Goal: Task Accomplishment & Management: Complete application form

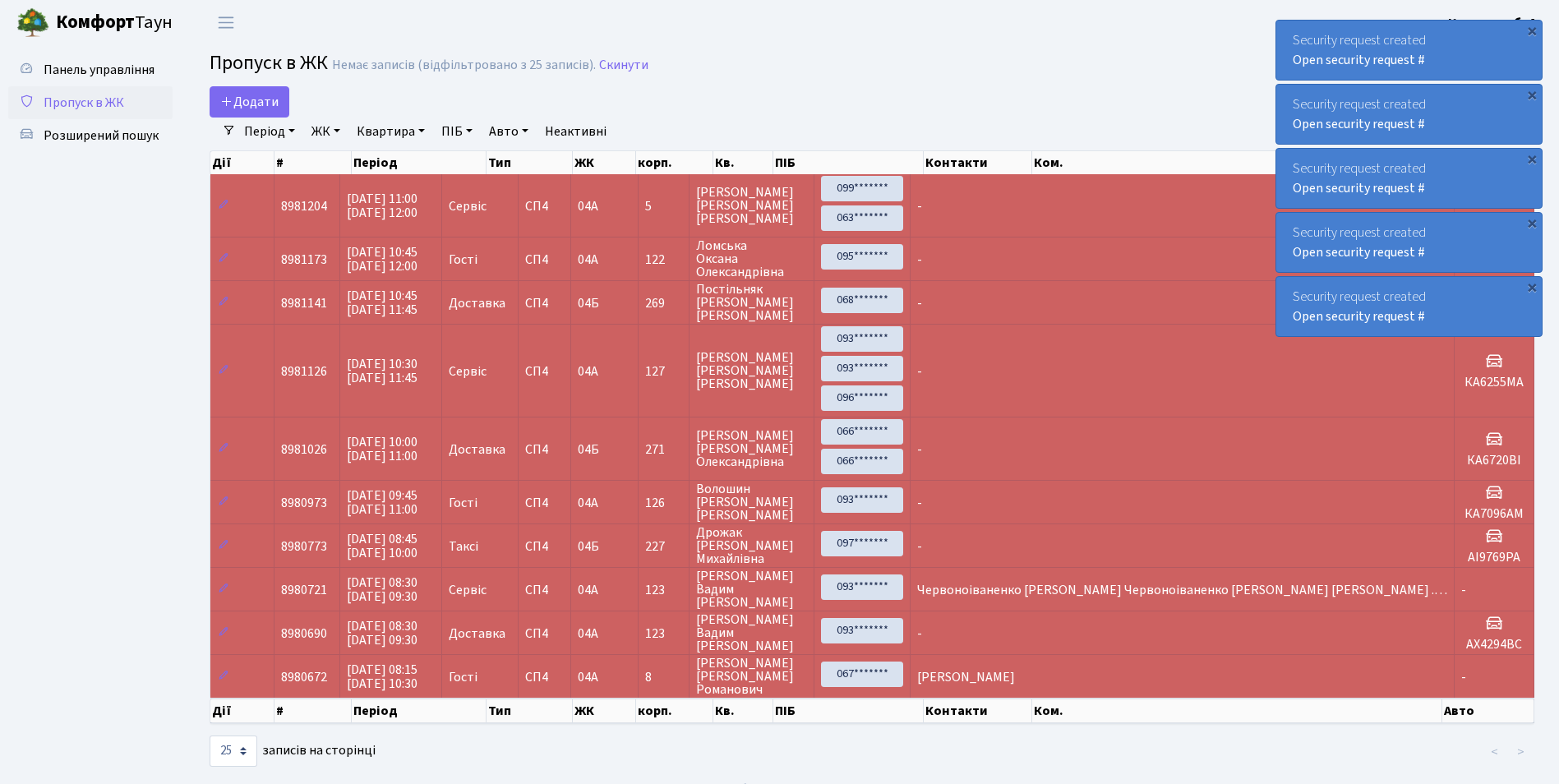
select select "25"
click at [260, 94] on span "Додати" at bounding box center [250, 102] width 58 height 18
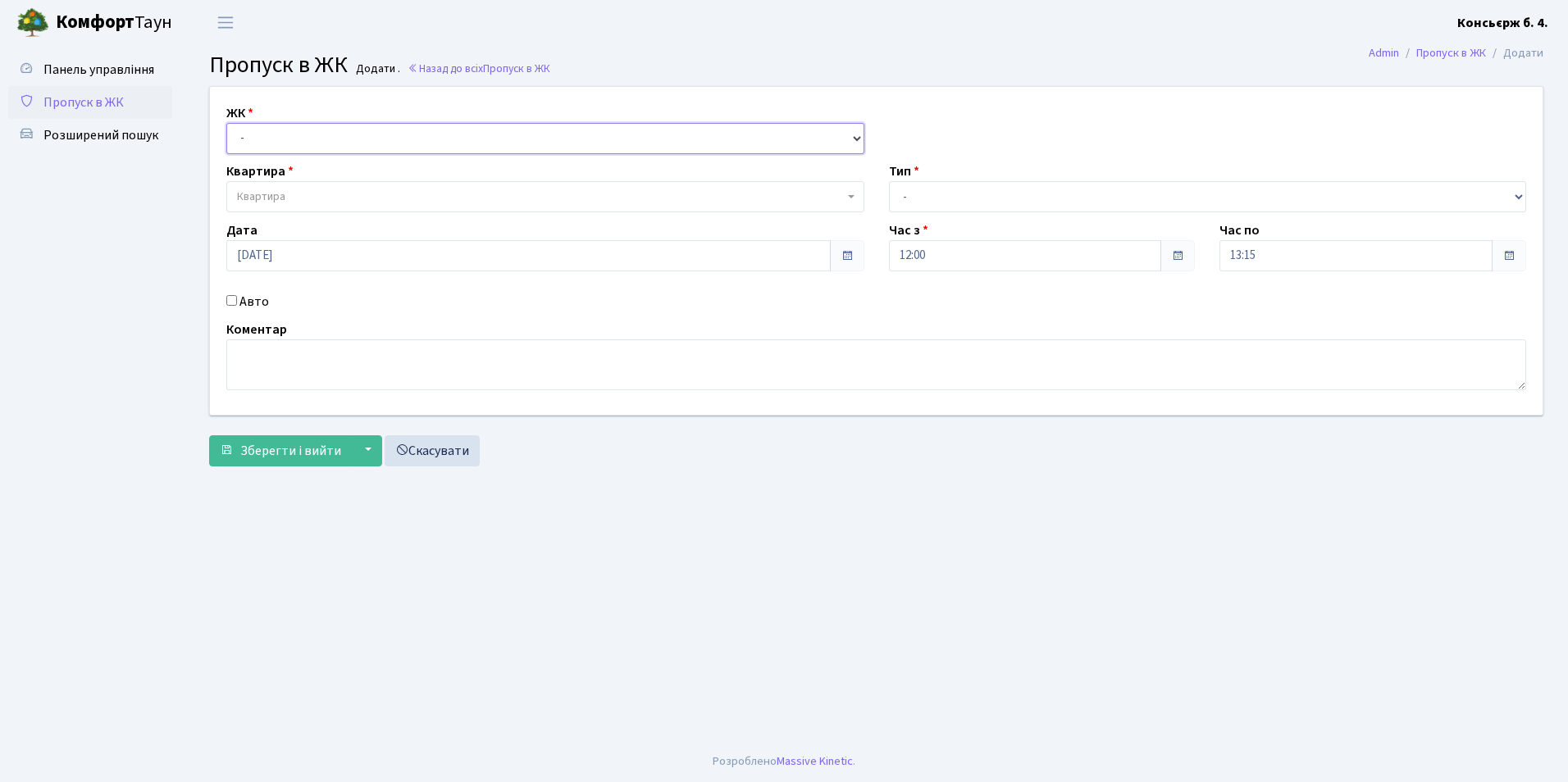
click at [250, 139] on select "- [STREET_ADDRESS]" at bounding box center [545, 138] width 638 height 31
select select "325"
click at [226, 123] on select "- [STREET_ADDRESS]" at bounding box center [545, 138] width 638 height 31
select select
click at [294, 196] on span "Квартира" at bounding box center [540, 196] width 607 height 16
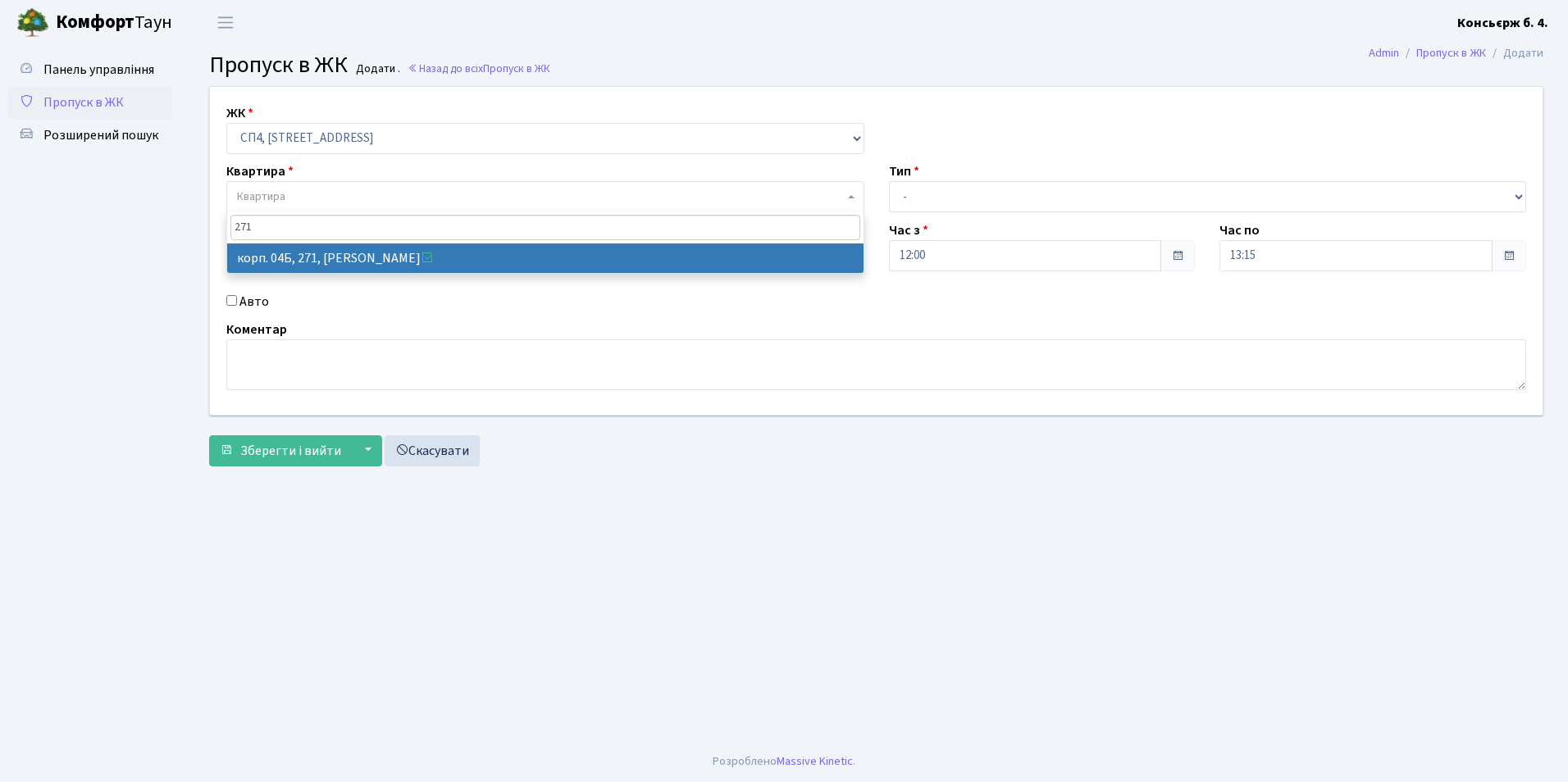
type input "271"
select select "21299"
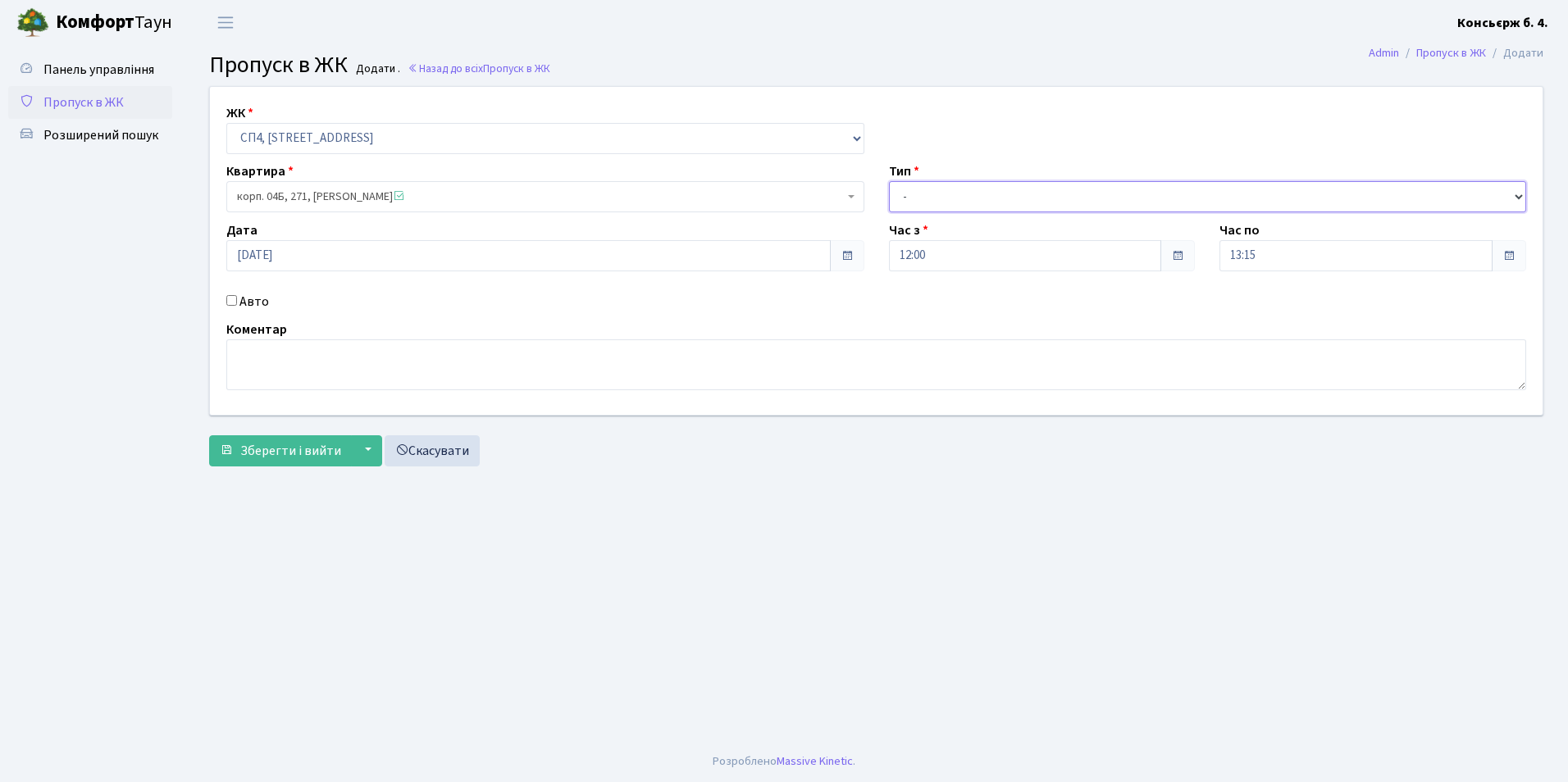
click at [907, 196] on select "- Доставка Таксі Гості Сервіс" at bounding box center [1207, 196] width 638 height 31
select select "1"
click at [889, 181] on select "- Доставка Таксі Гості Сервіс" at bounding box center [1207, 196] width 638 height 31
click at [236, 297] on input "Авто" at bounding box center [232, 301] width 11 height 11
checkbox input "true"
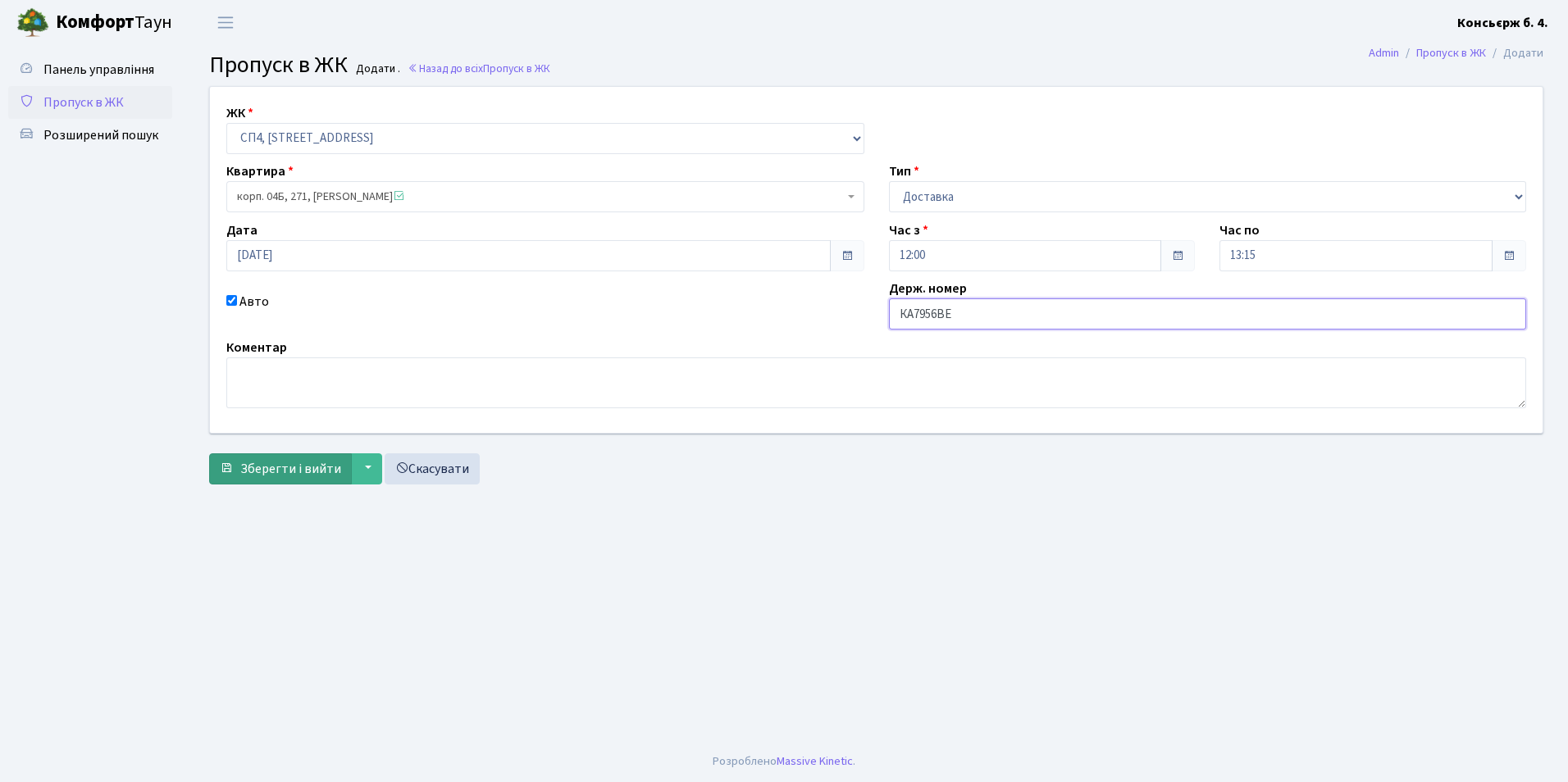
type input "КА7956ВЕ"
click at [272, 464] on span "Зберегти і вийти" at bounding box center [290, 469] width 101 height 18
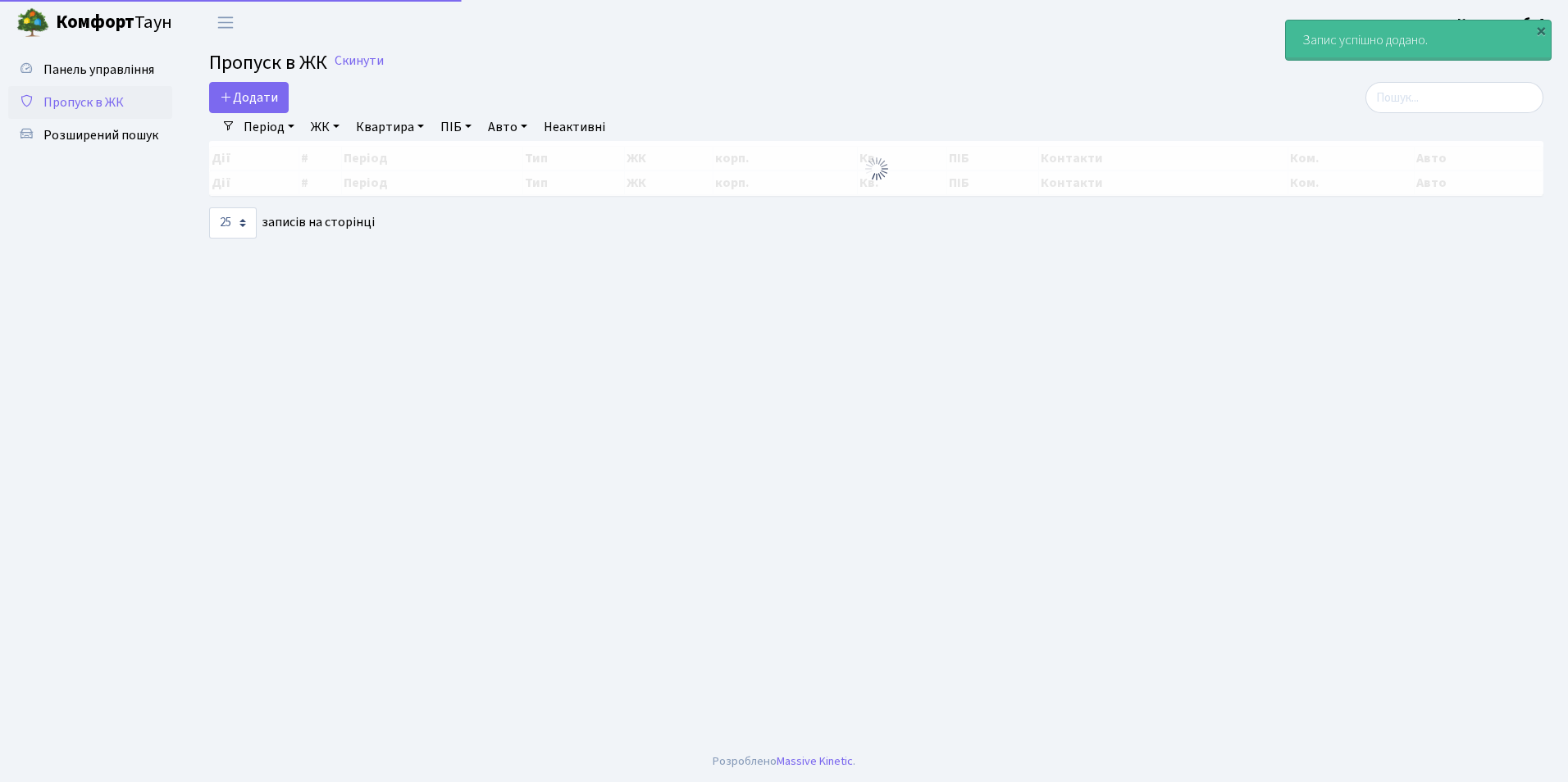
select select "25"
